Goal: Register for event/course

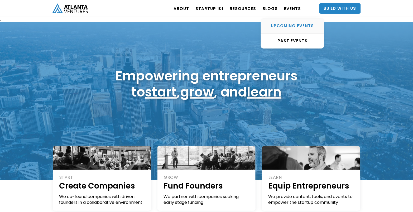
click at [297, 25] on div "UPCOMING EVENTS" at bounding box center [292, 25] width 63 height 5
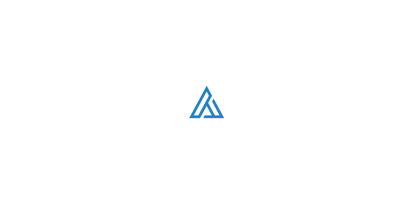
scroll to position [177, 0]
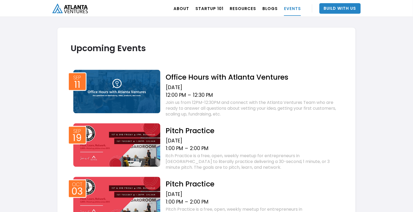
click at [149, 94] on img at bounding box center [116, 92] width 87 height 44
